Goal: Task Accomplishment & Management: Use online tool/utility

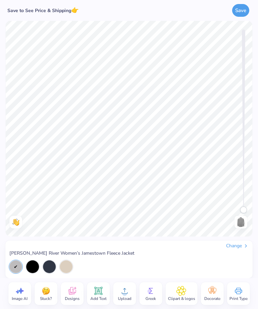
click at [123, 290] on icon at bounding box center [125, 291] width 10 height 10
click at [125, 292] on circle at bounding box center [124, 294] width 5 height 5
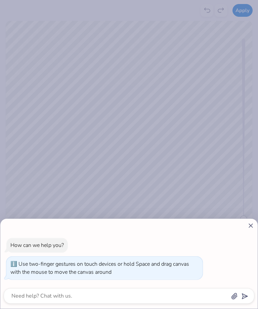
click at [252, 228] on icon at bounding box center [250, 225] width 7 height 7
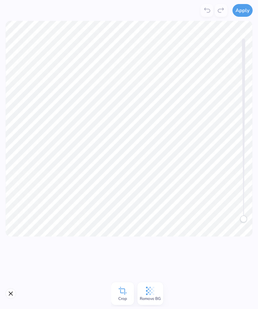
type textarea "x"
click at [153, 298] on span "Remove BG" at bounding box center [150, 298] width 21 height 5
click at [245, 12] on button "Apply" at bounding box center [242, 10] width 20 height 13
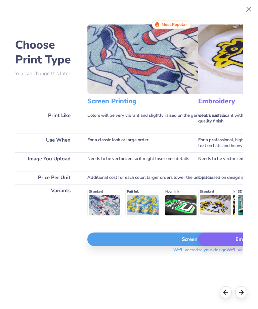
click at [223, 101] on h3 "Embroidery" at bounding box center [241, 101] width 86 height 9
click at [224, 246] on div "Embroidery" at bounding box center [253, 239] width 111 height 13
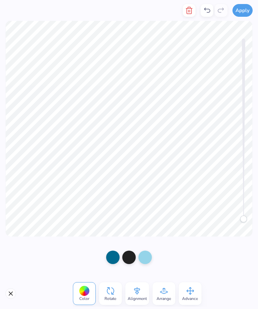
click at [244, 13] on button "Apply" at bounding box center [242, 10] width 20 height 13
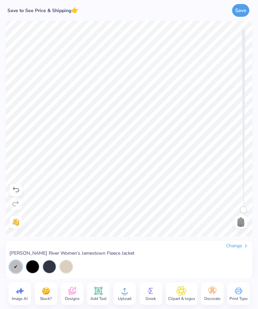
click at [241, 13] on button "Save" at bounding box center [240, 10] width 17 height 13
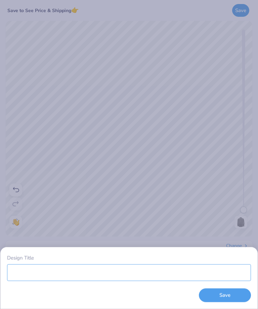
click at [81, 268] on input "Design Title" at bounding box center [129, 272] width 244 height 17
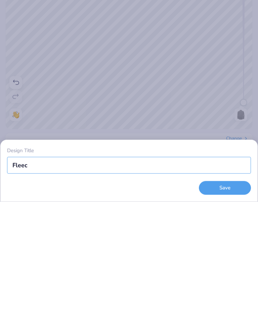
type input "Fleece"
click at [218, 289] on button "Save" at bounding box center [225, 296] width 52 height 14
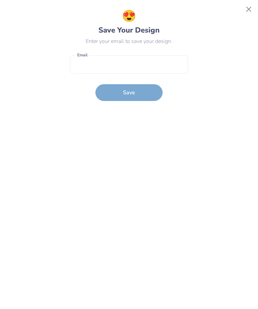
click at [252, 6] on button "Close" at bounding box center [249, 9] width 13 height 13
